Goal: Navigation & Orientation: Find specific page/section

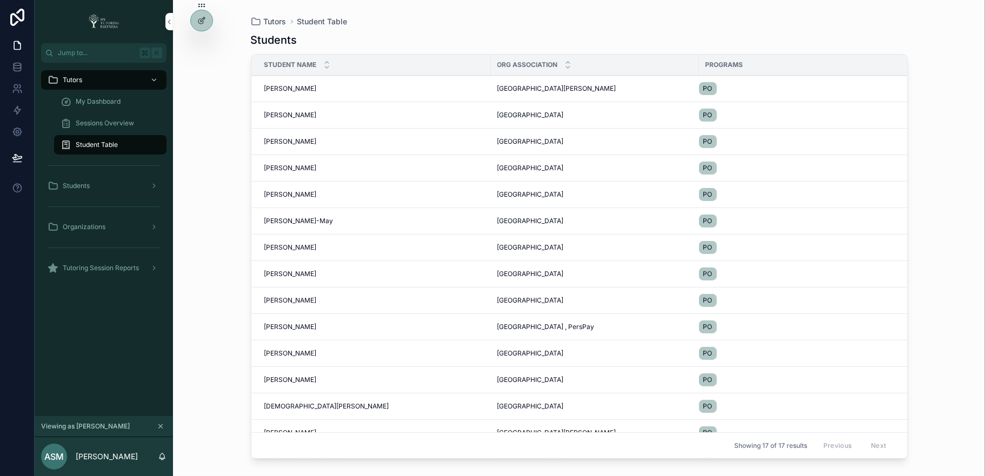
click at [0, 0] on icon at bounding box center [0, 0] width 0 height 0
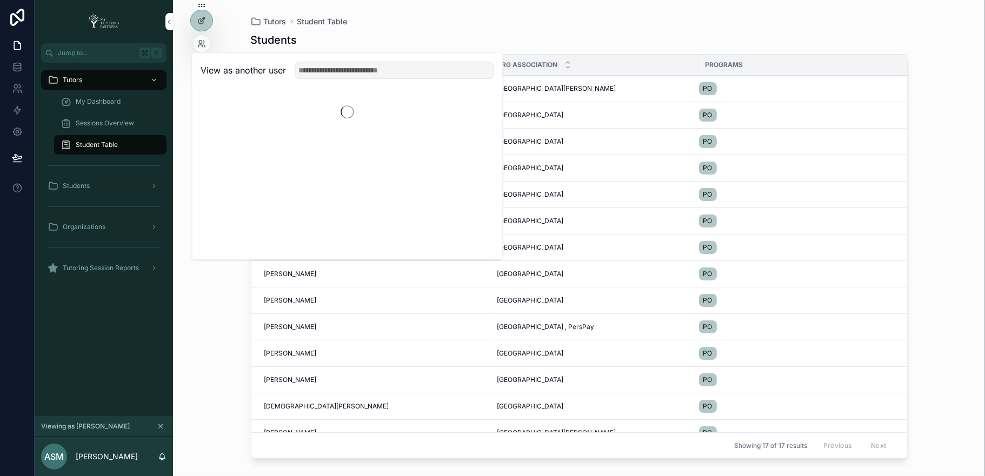
click at [329, 69] on input "text" at bounding box center [394, 70] width 199 height 17
type input "*"
type input "****"
click at [0, 0] on button "Select" at bounding box center [0, 0] width 0 height 0
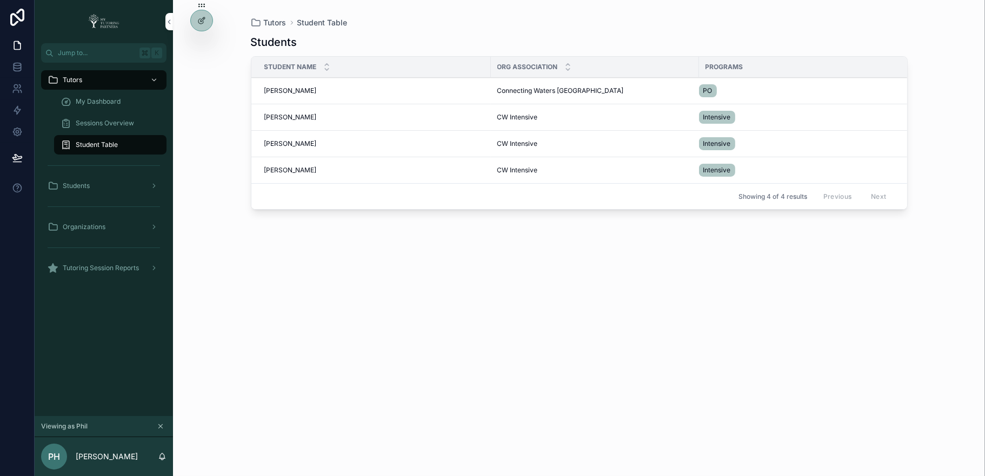
click at [0, 0] on icon at bounding box center [0, 0] width 0 height 0
click at [221, 29] on div "Tutors Student Table Students Student Name Org Association Programs [PERSON_NAM…" at bounding box center [579, 238] width 812 height 476
click at [117, 93] on div "My Dashboard" at bounding box center [110, 101] width 99 height 17
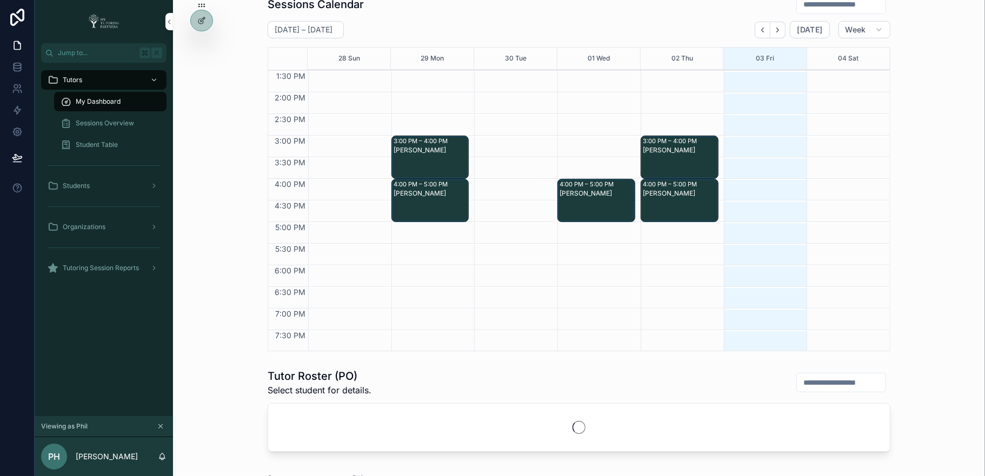
scroll to position [186, 0]
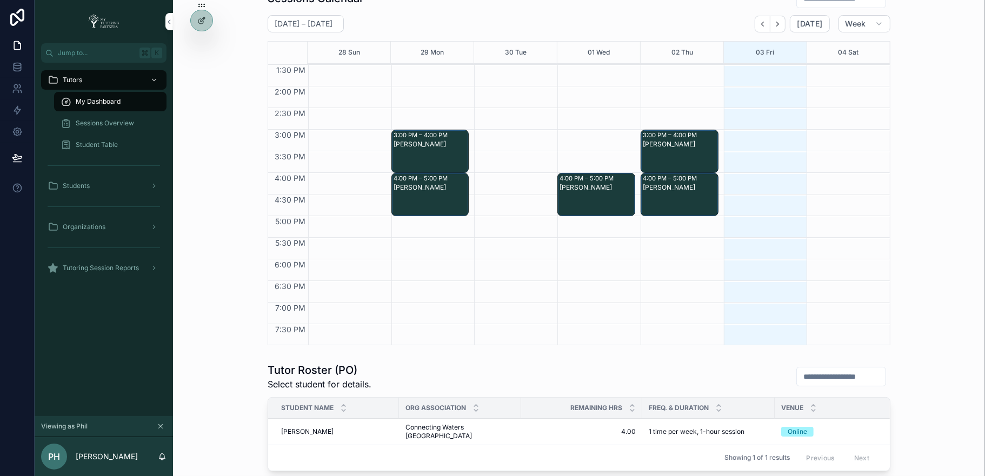
click at [782, 24] on icon "Next" at bounding box center [778, 24] width 8 height 8
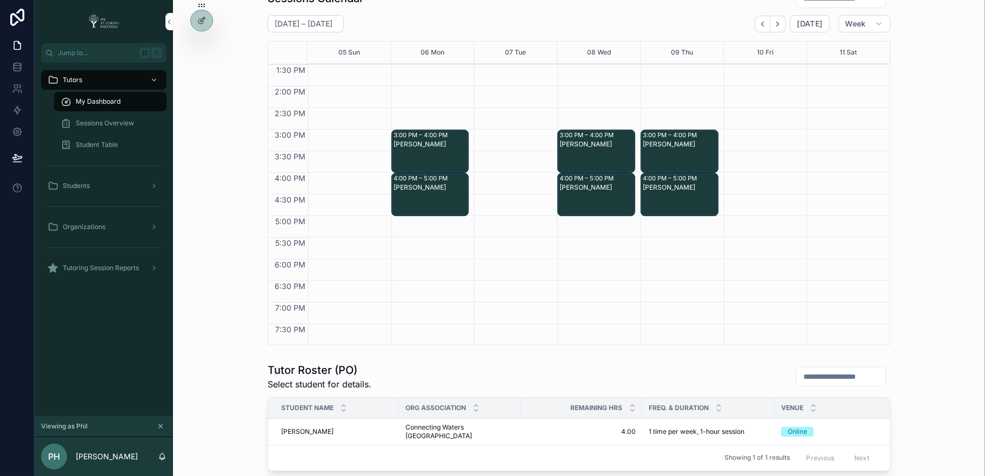
click at [782, 24] on icon "Next" at bounding box center [778, 24] width 8 height 8
